Goal: Check status: Check status

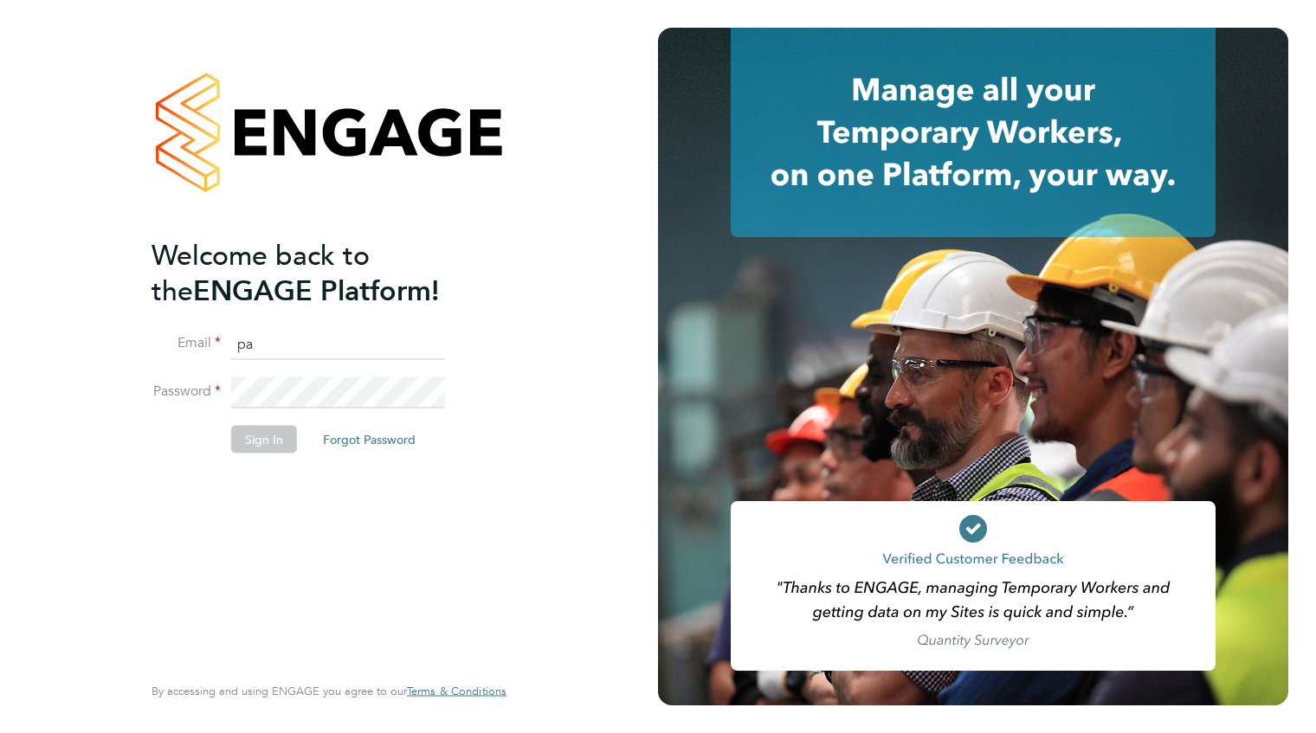
type input "payroll.downloadqueries@hays.com"
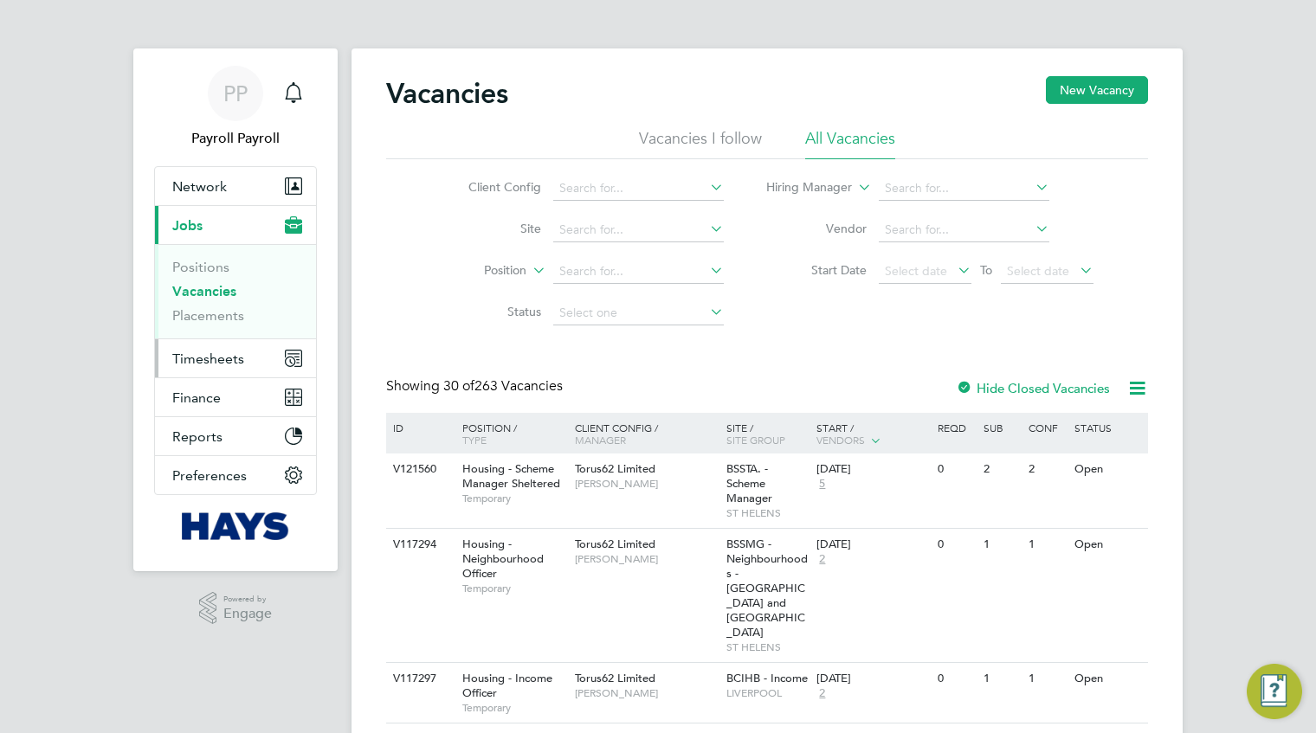
click at [211, 353] on span "Timesheets" at bounding box center [208, 359] width 72 height 16
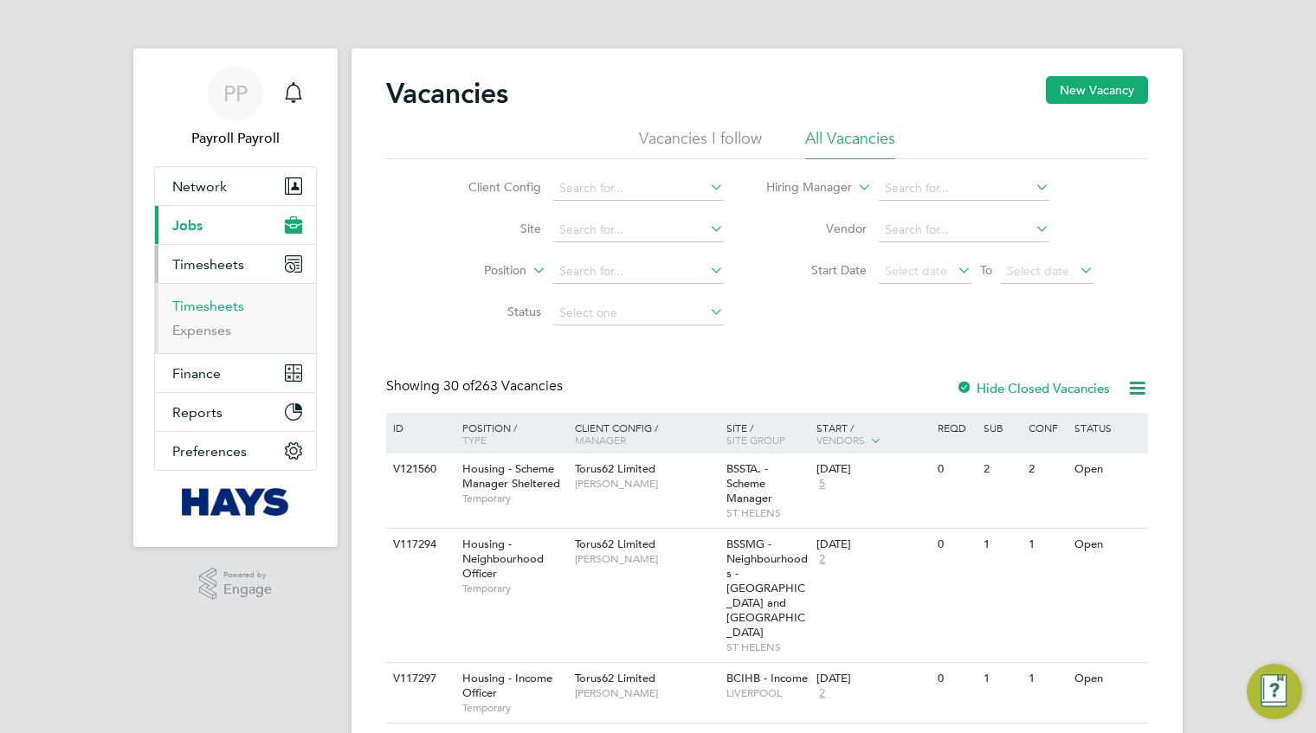
click at [225, 301] on link "Timesheets" at bounding box center [208, 306] width 72 height 16
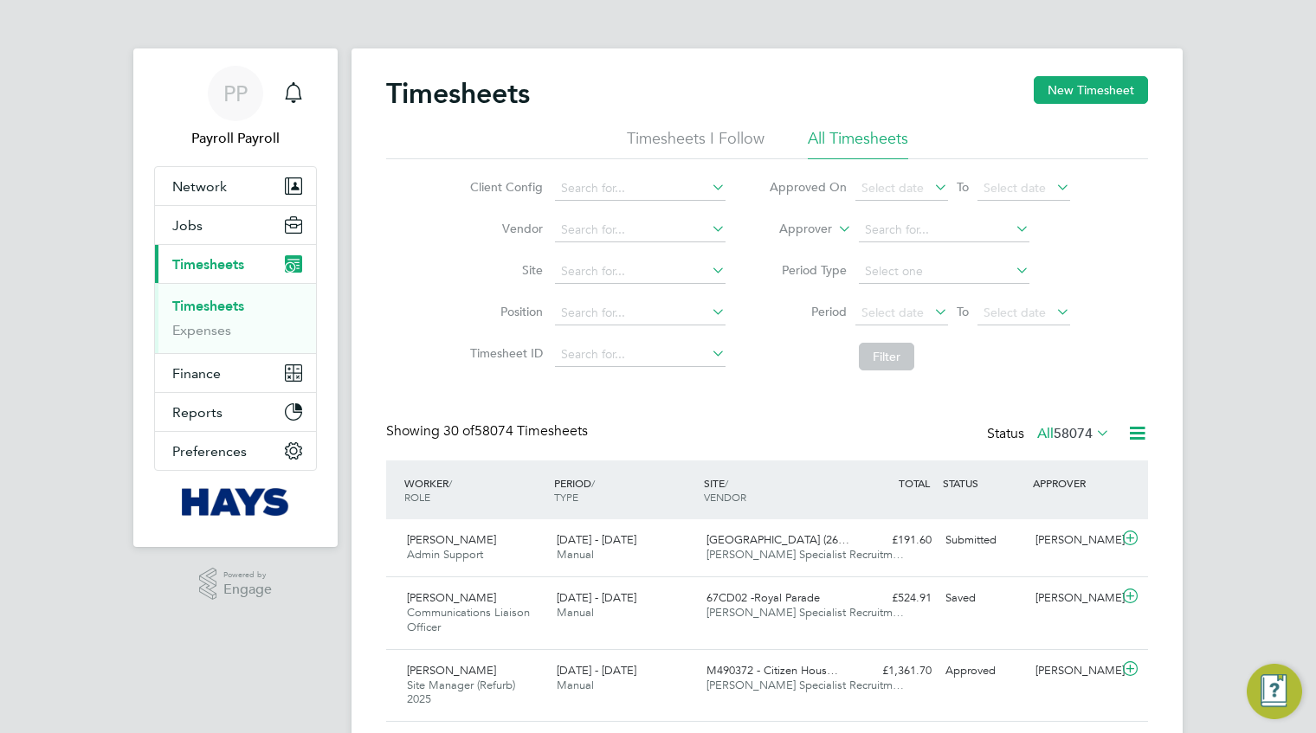
click at [834, 230] on icon at bounding box center [834, 224] width 0 height 16
click at [821, 254] on li "Worker" at bounding box center [789, 249] width 85 height 23
click at [903, 227] on input at bounding box center [944, 230] width 171 height 24
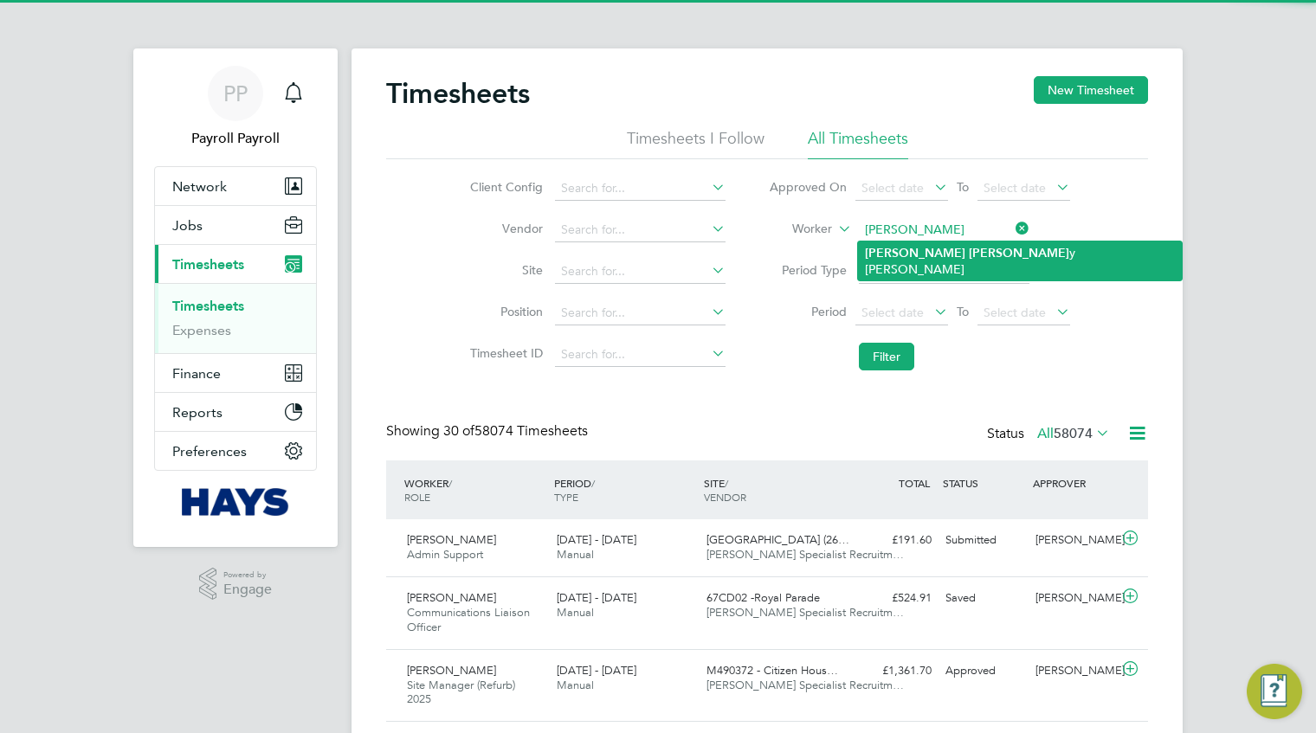
type input "[PERSON_NAME] [PERSON_NAME]"
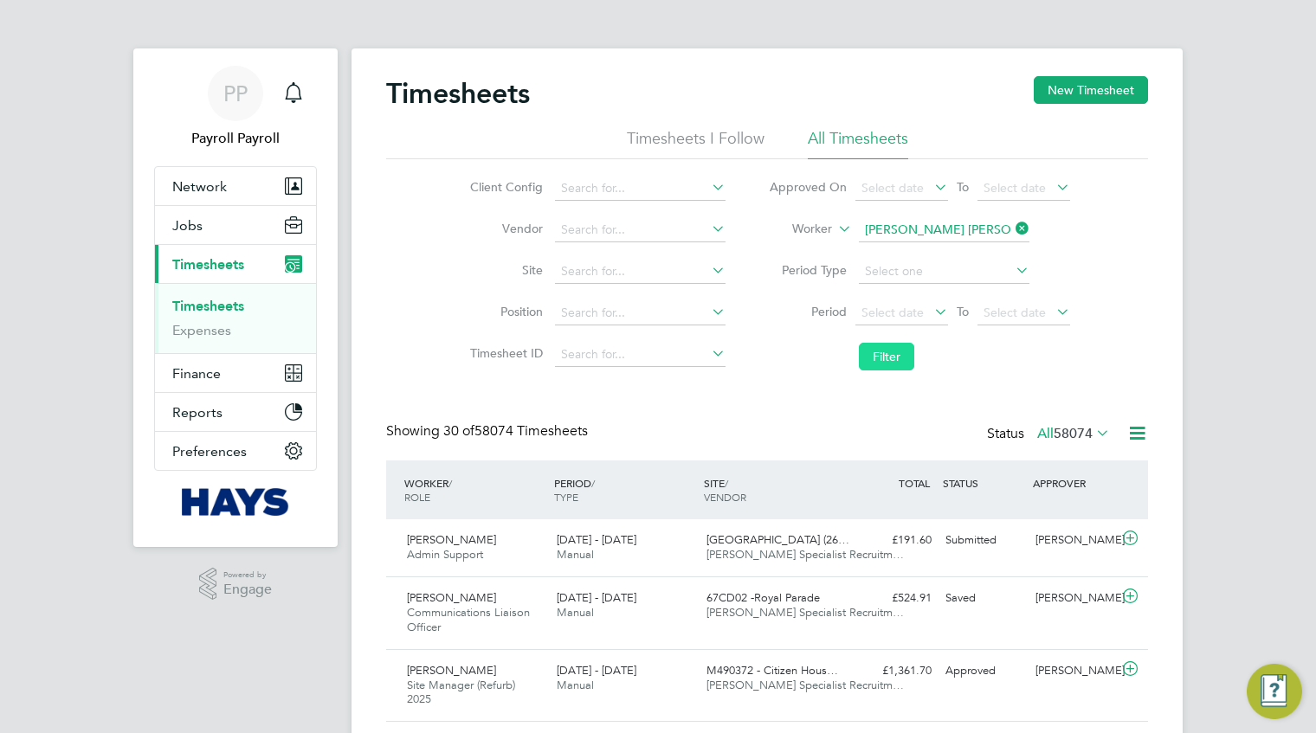
click at [892, 350] on button "Filter" at bounding box center [886, 357] width 55 height 28
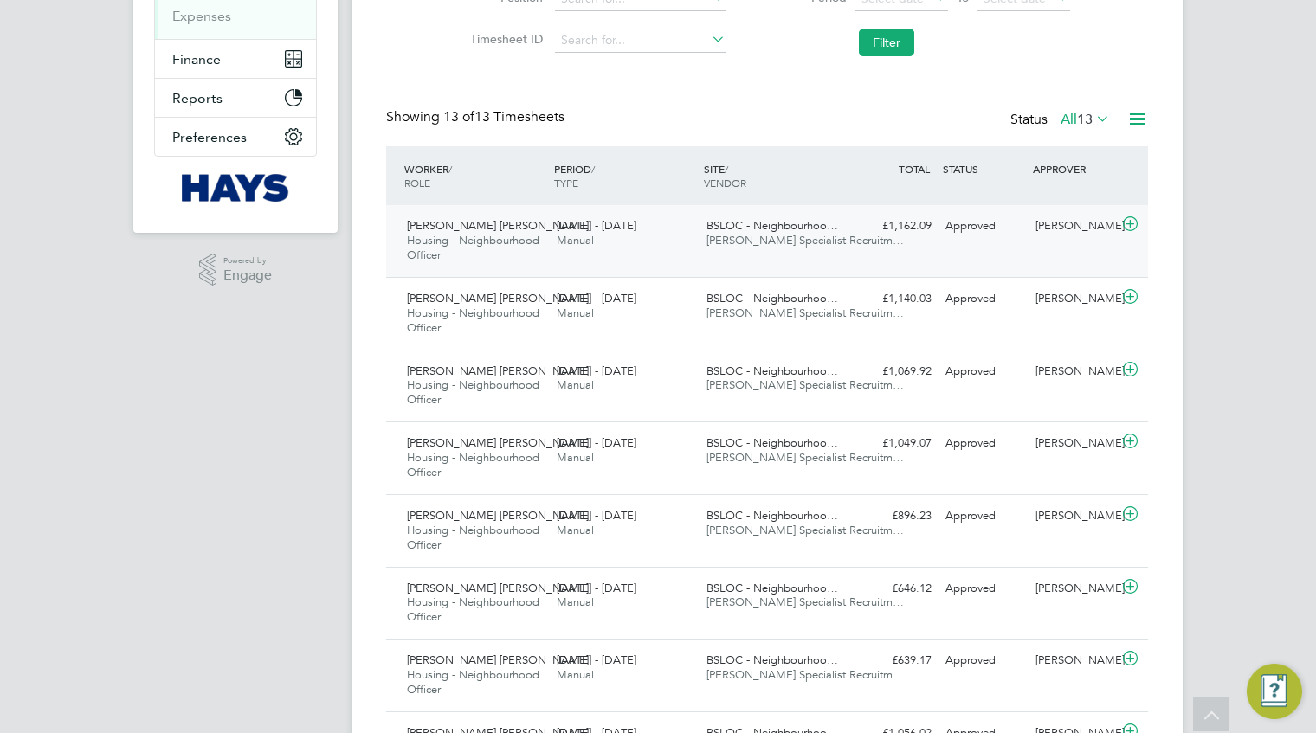
click at [1134, 222] on icon at bounding box center [1130, 224] width 22 height 14
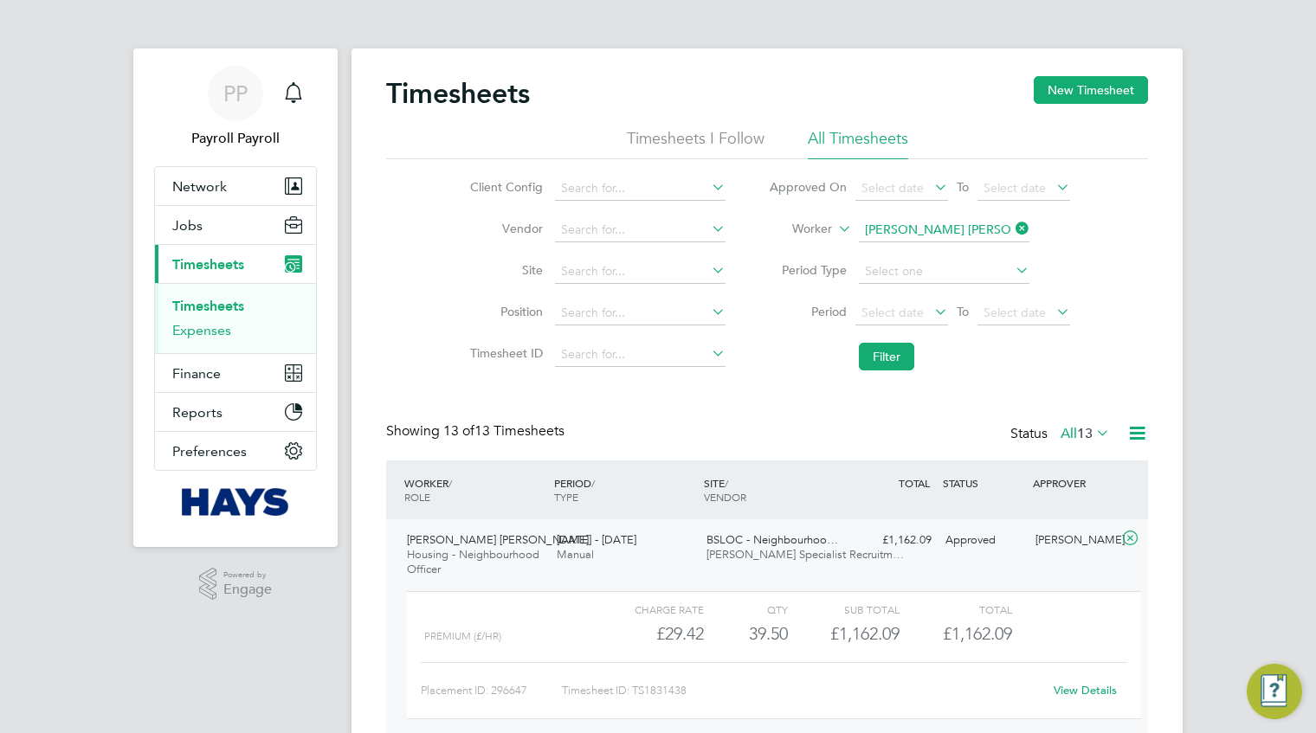
click at [216, 329] on link "Expenses" at bounding box center [201, 330] width 59 height 16
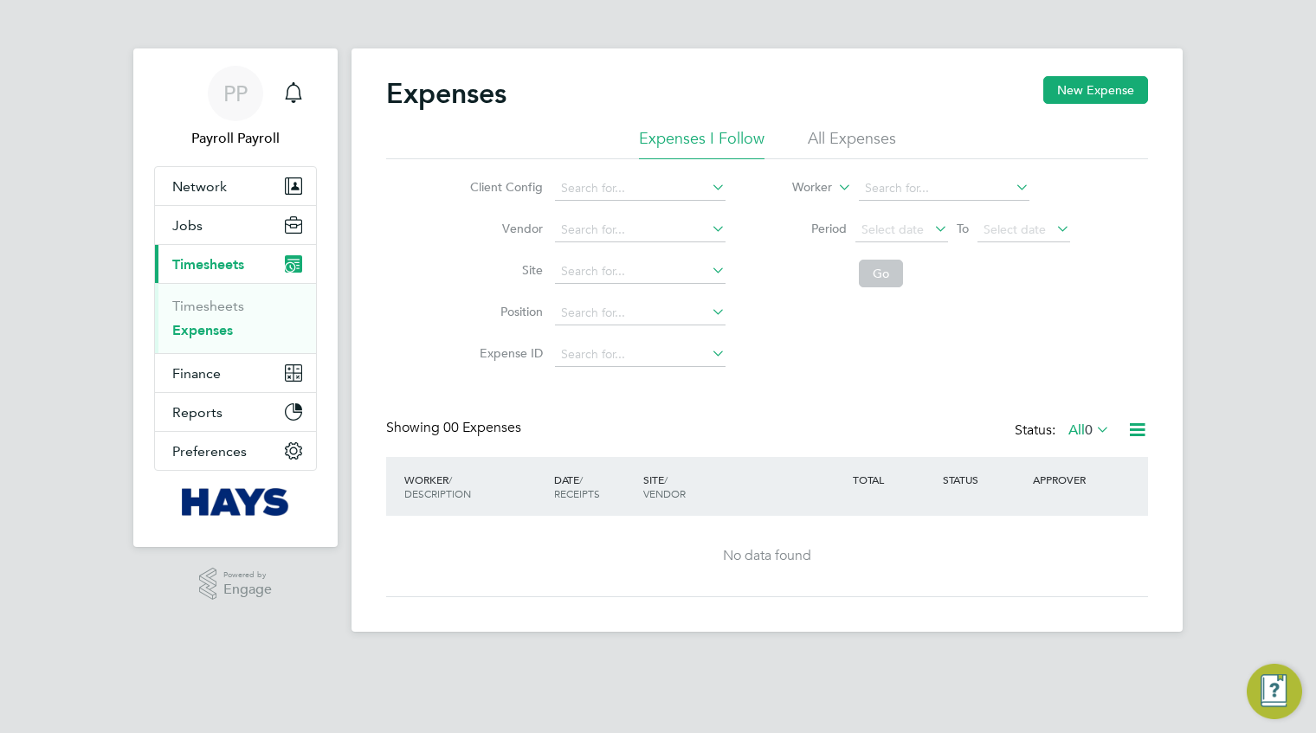
click at [867, 145] on li "All Expenses" at bounding box center [852, 143] width 88 height 31
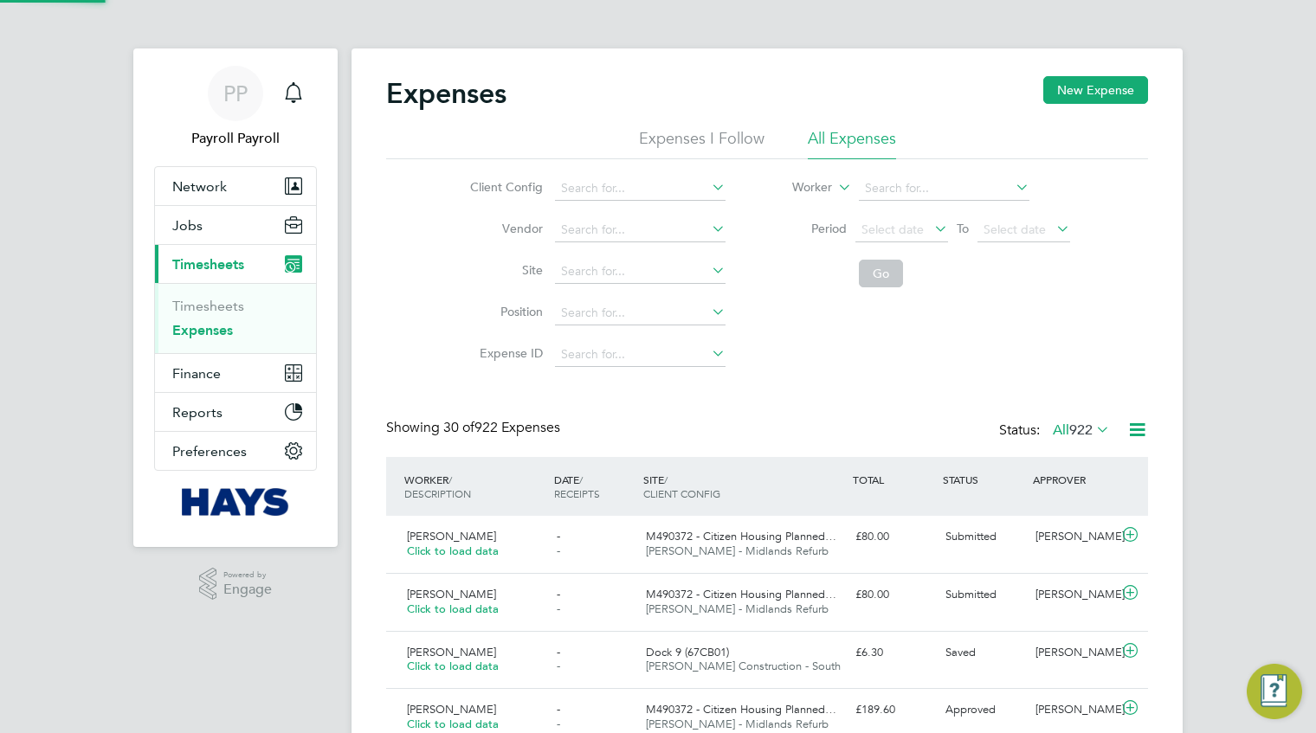
scroll to position [43, 150]
click at [576, 227] on input at bounding box center [640, 230] width 171 height 24
click at [834, 183] on icon at bounding box center [834, 183] width 0 height 16
click at [917, 183] on input at bounding box center [944, 189] width 171 height 24
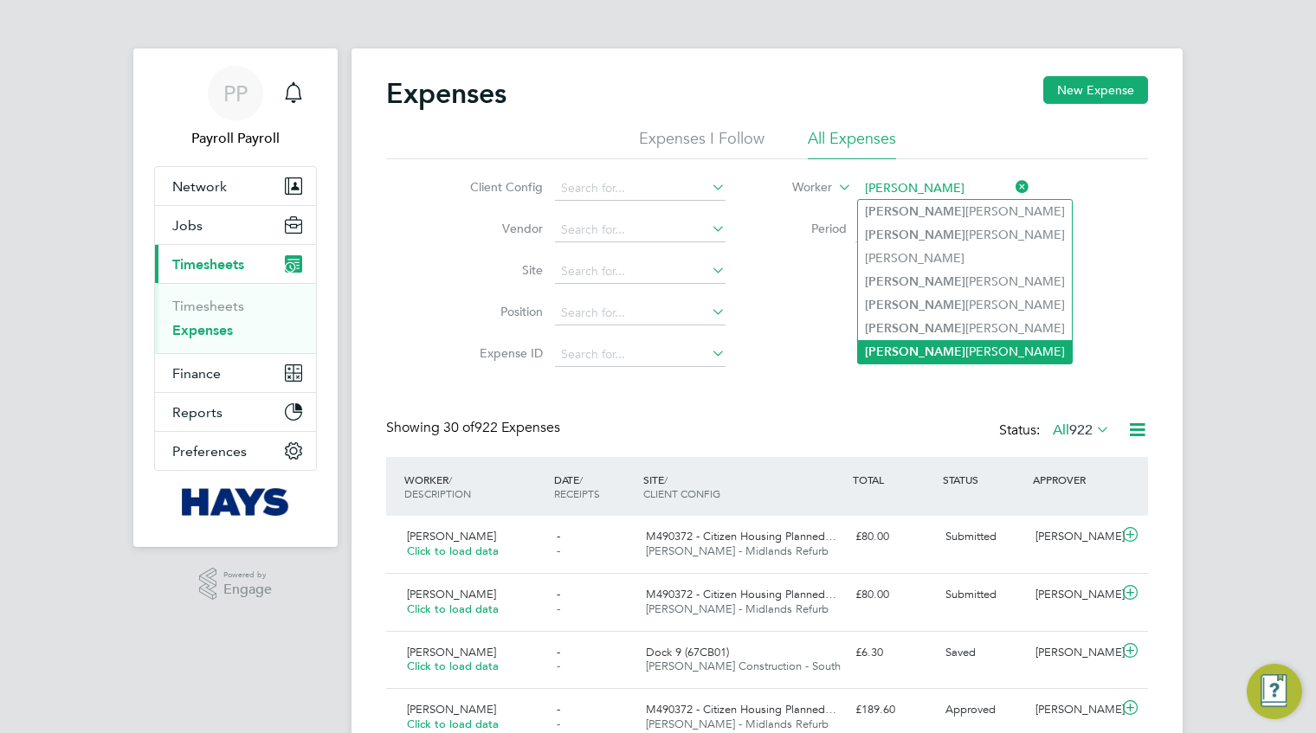
type input "[PERSON_NAME] [PERSON_NAME]"
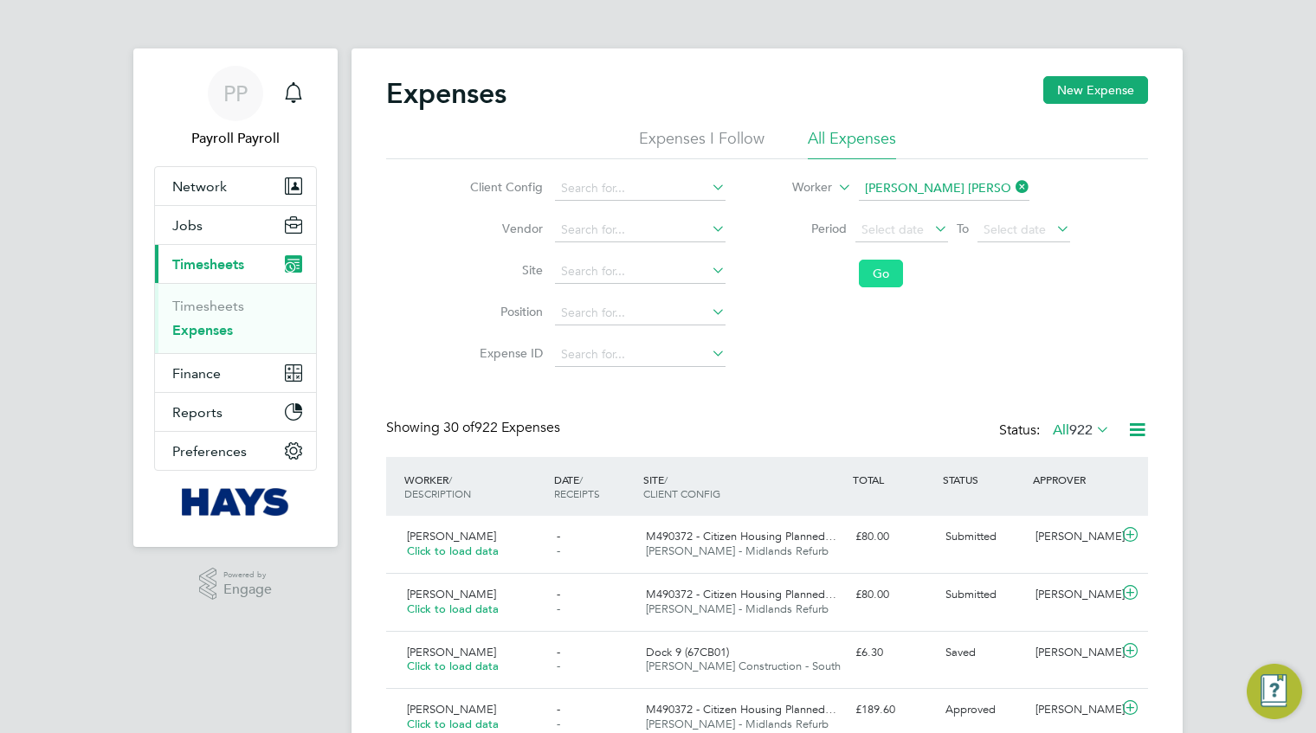
click at [897, 272] on button "Go" at bounding box center [881, 274] width 44 height 28
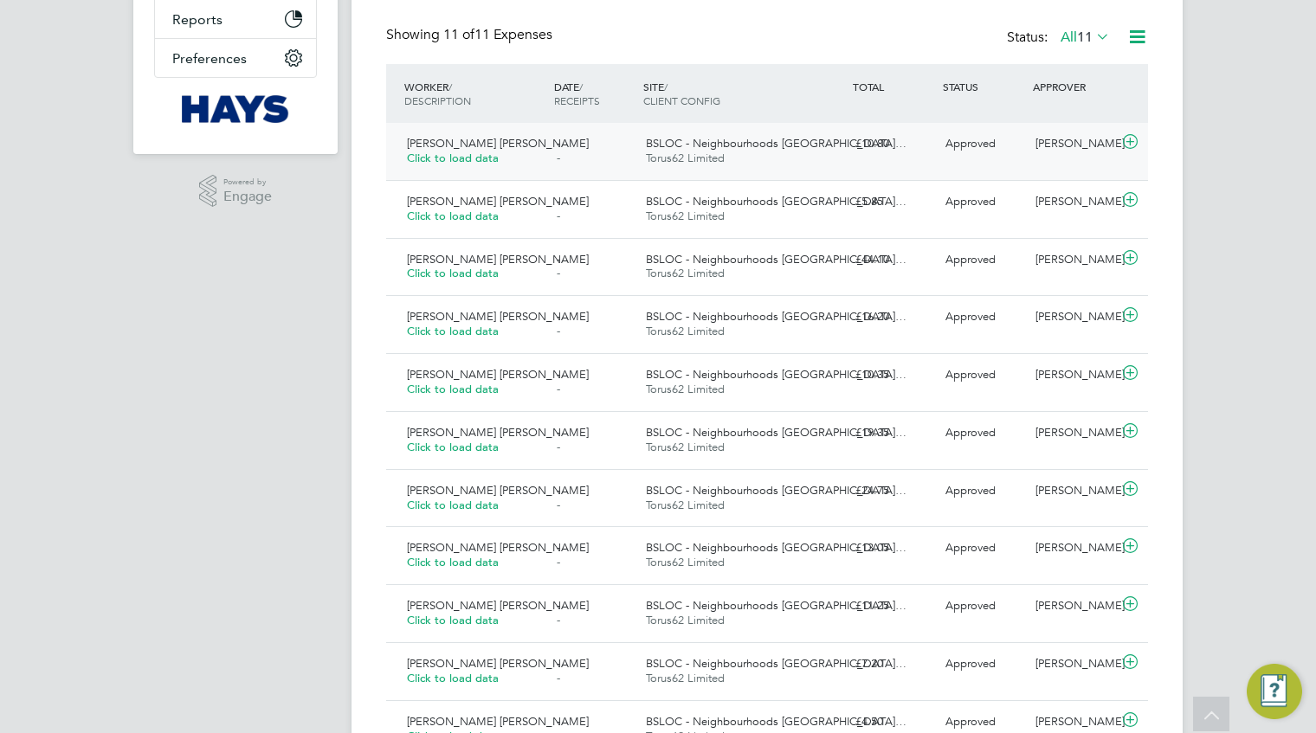
click at [1128, 137] on icon at bounding box center [1130, 142] width 22 height 14
